Goal: Book appointment/travel/reservation

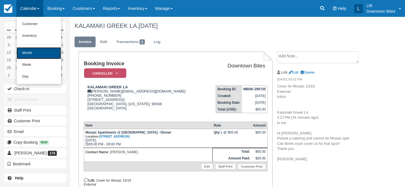
click at [30, 53] on link "Month" at bounding box center [39, 53] width 44 height 12
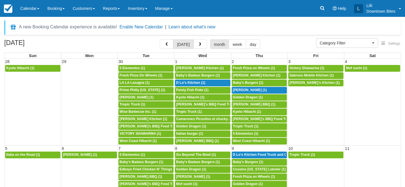
select select
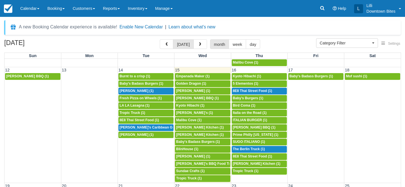
scroll to position [188, 0]
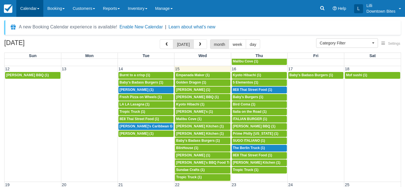
click at [23, 8] on link "Calendar" at bounding box center [29, 8] width 27 height 17
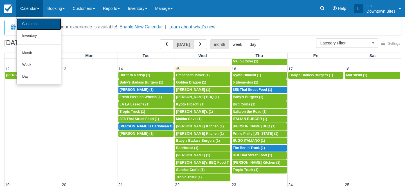
click at [40, 22] on link "Customer" at bounding box center [39, 24] width 44 height 12
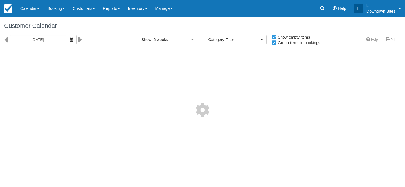
select select
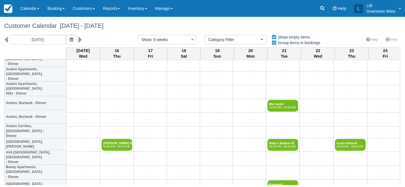
scroll to position [178, 0]
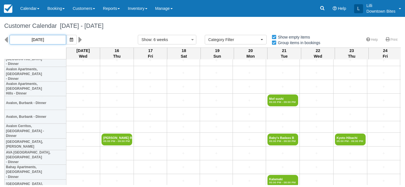
click at [49, 39] on input "10/15/25" at bounding box center [38, 40] width 57 height 10
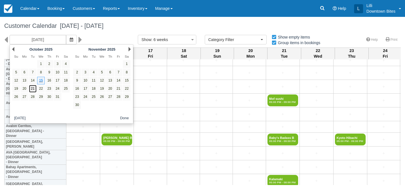
click at [32, 90] on link "21" at bounding box center [33, 89] width 8 height 8
type input "[DATE]"
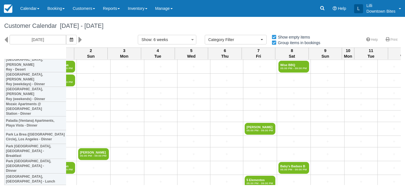
scroll to position [604, 0]
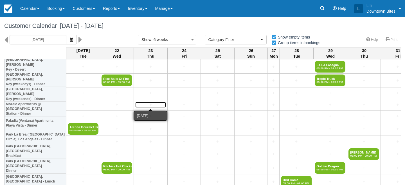
click at [152, 104] on link "+" at bounding box center [150, 105] width 31 height 6
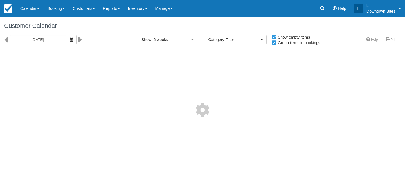
select select
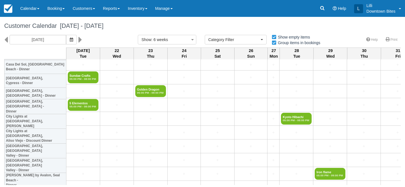
scroll to position [1182, 0]
